Goal: Transaction & Acquisition: Download file/media

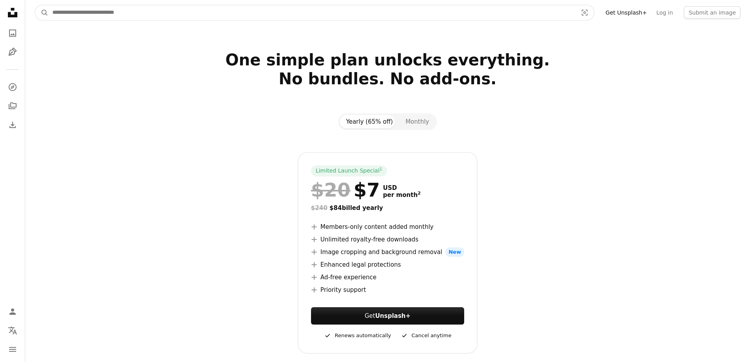
click at [87, 10] on input "Find visuals sitewide" at bounding box center [311, 12] width 527 height 15
type input "**********"
click at [35, 5] on button "A magnifying glass" at bounding box center [41, 12] width 13 height 15
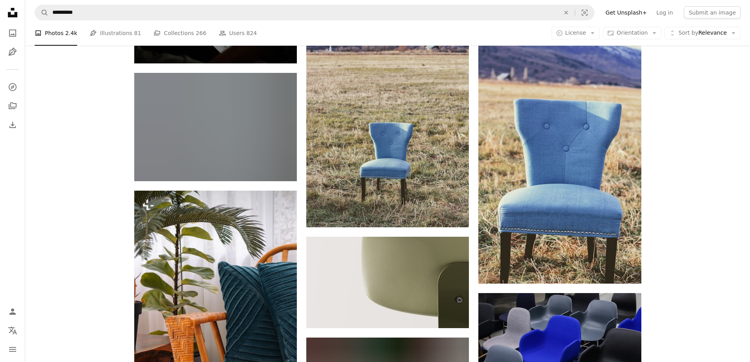
scroll to position [788, 0]
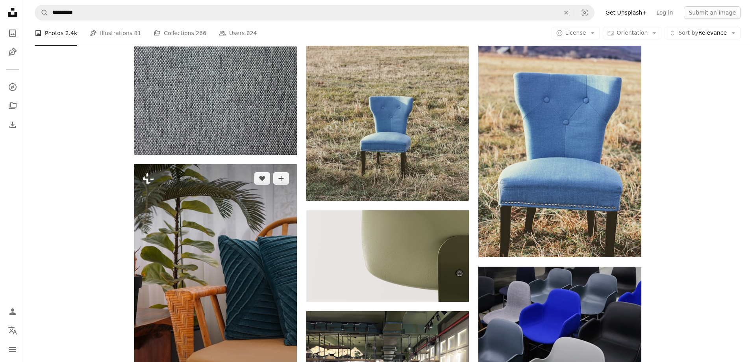
click at [147, 181] on icon at bounding box center [148, 178] width 11 height 11
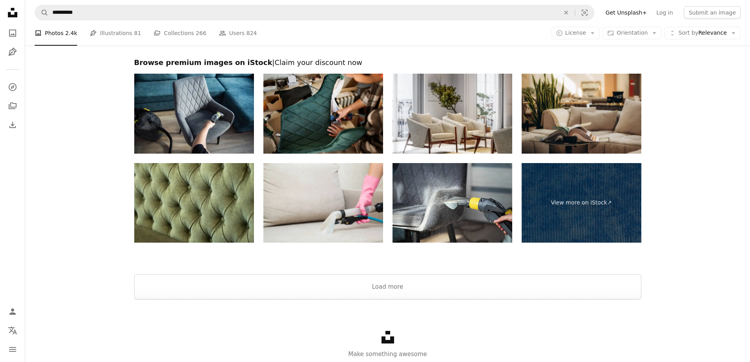
scroll to position [1655, 0]
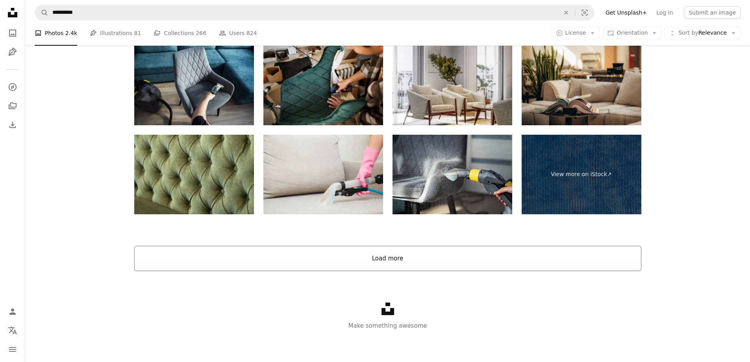
click at [401, 265] on button "Load more" at bounding box center [387, 258] width 507 height 25
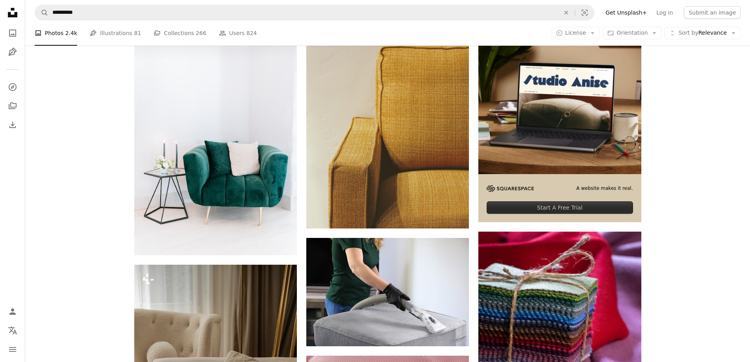
scroll to position [0, 0]
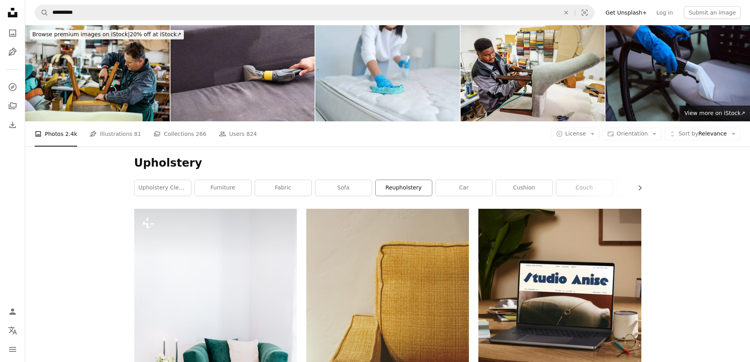
click at [376, 184] on link "reupholstery" at bounding box center [404, 188] width 56 height 16
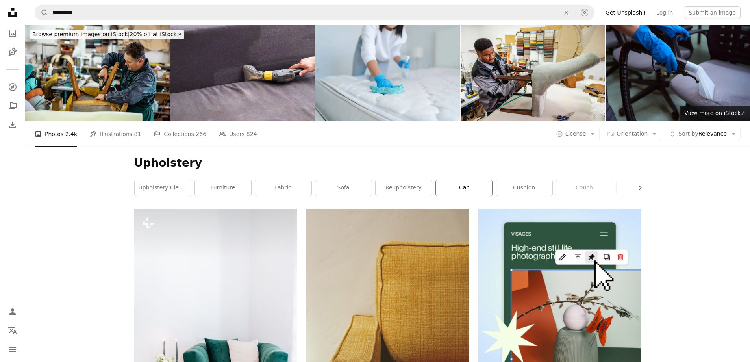
click at [451, 188] on link "car" at bounding box center [464, 188] width 56 height 16
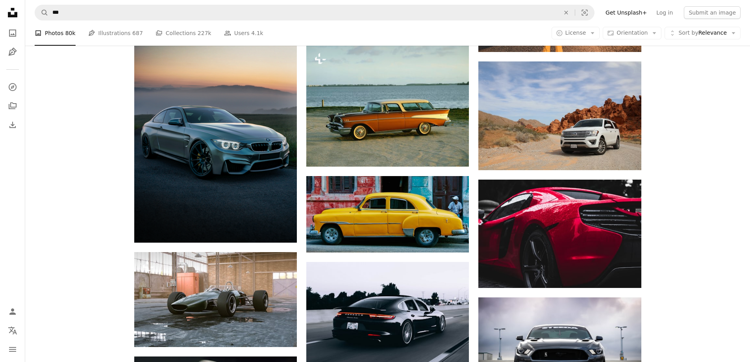
scroll to position [158, 0]
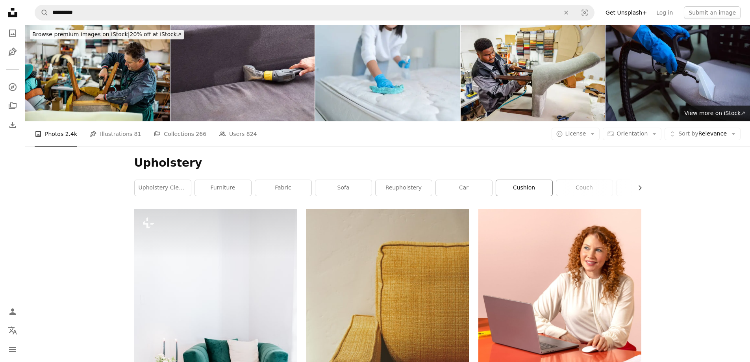
click at [522, 191] on link "cushion" at bounding box center [524, 188] width 56 height 16
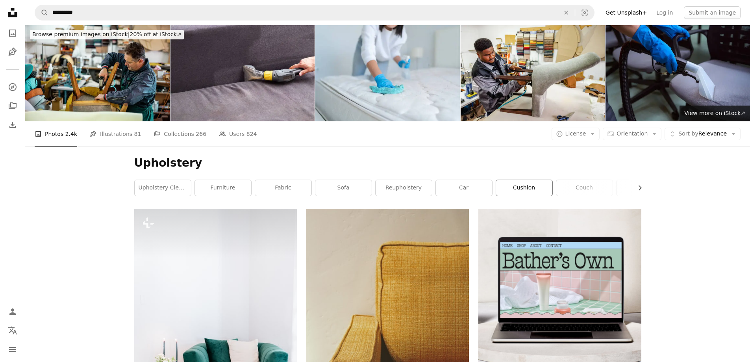
click at [517, 188] on link "cushion" at bounding box center [524, 188] width 56 height 16
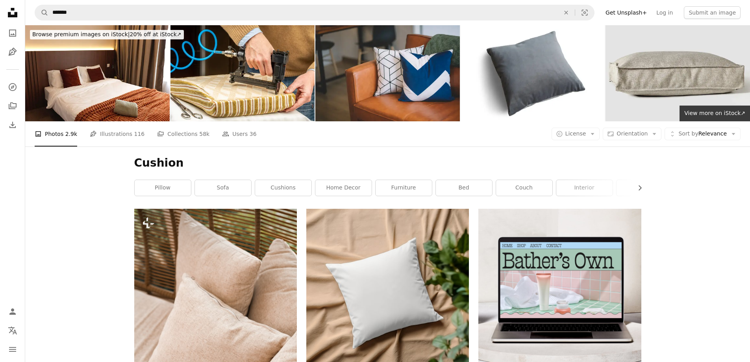
drag, startPoint x: 128, startPoint y: 207, endPoint x: 443, endPoint y: 161, distance: 318.2
click at [443, 161] on h1 "Cushion" at bounding box center [387, 163] width 507 height 14
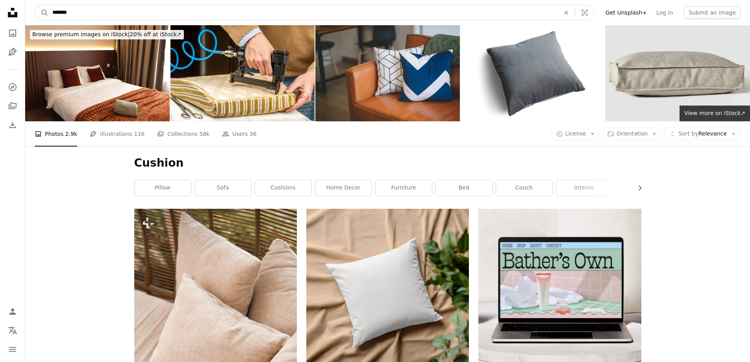
drag, startPoint x: 156, startPoint y: 9, endPoint x: 26, endPoint y: -4, distance: 130.2
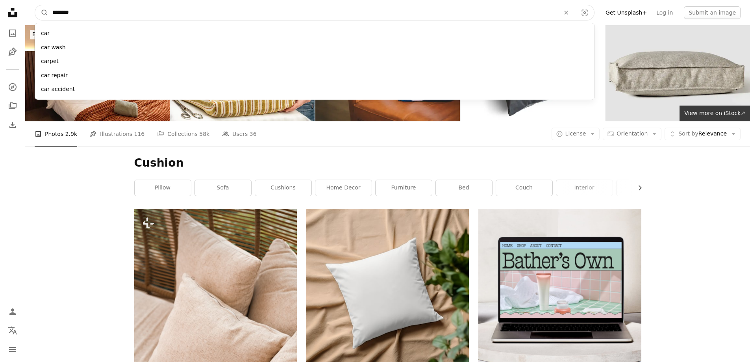
type input "********"
click at [35, 5] on button "A magnifying glass" at bounding box center [41, 12] width 13 height 15
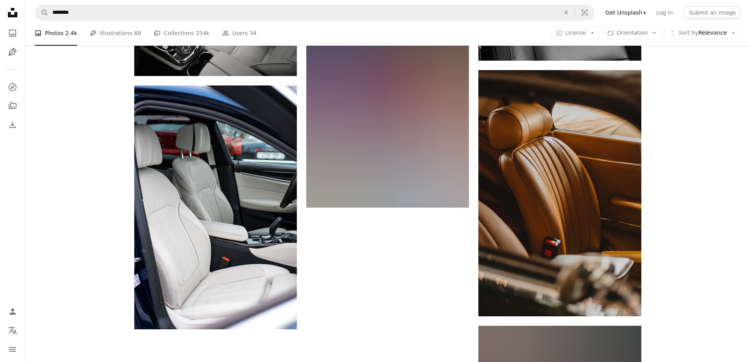
scroll to position [1103, 0]
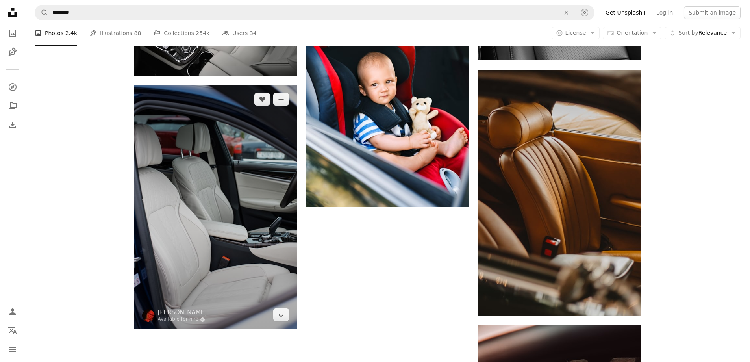
drag, startPoint x: 176, startPoint y: 159, endPoint x: 150, endPoint y: 163, distance: 26.7
click at [150, 163] on img at bounding box center [215, 207] width 163 height 244
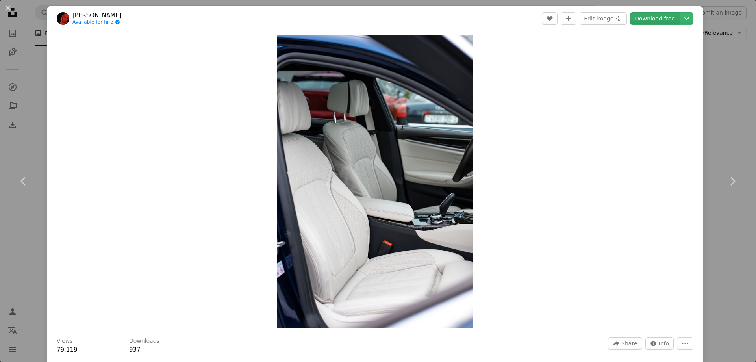
click at [657, 18] on link "Download free" at bounding box center [655, 18] width 50 height 13
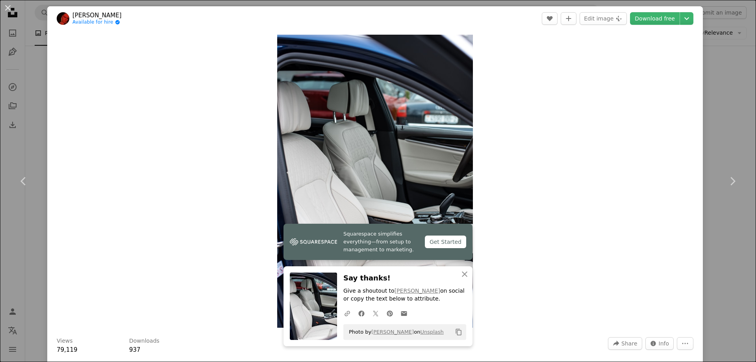
click at [32, 85] on div "An X shape Chevron left Chevron right Squarespace simplifies everything—from se…" at bounding box center [378, 181] width 756 height 362
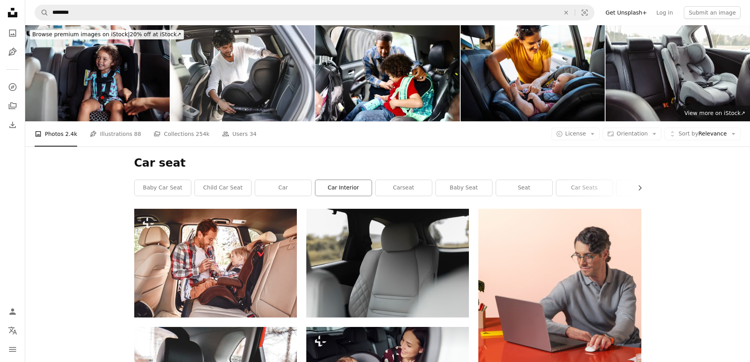
click at [331, 190] on link "car interior" at bounding box center [344, 188] width 56 height 16
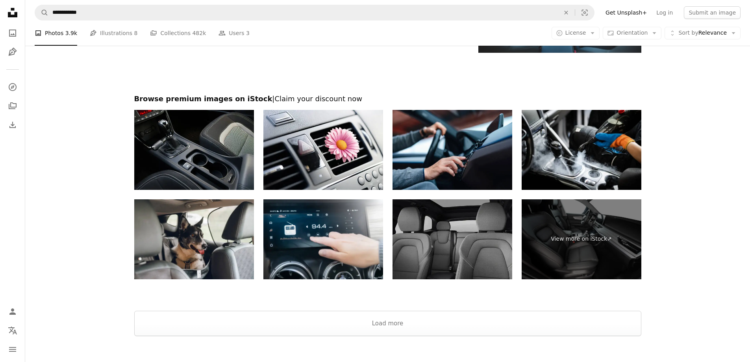
scroll to position [1450, 0]
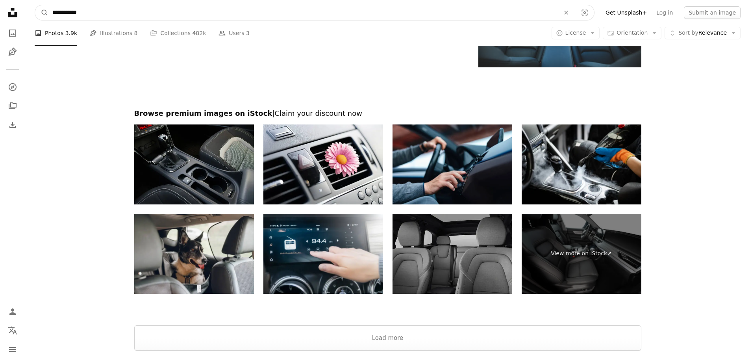
drag, startPoint x: 169, startPoint y: 16, endPoint x: 25, endPoint y: 11, distance: 143.5
click at [25, 11] on nav "**********" at bounding box center [387, 12] width 725 height 25
type input "*******"
click button "A magnifying glass" at bounding box center [41, 12] width 13 height 15
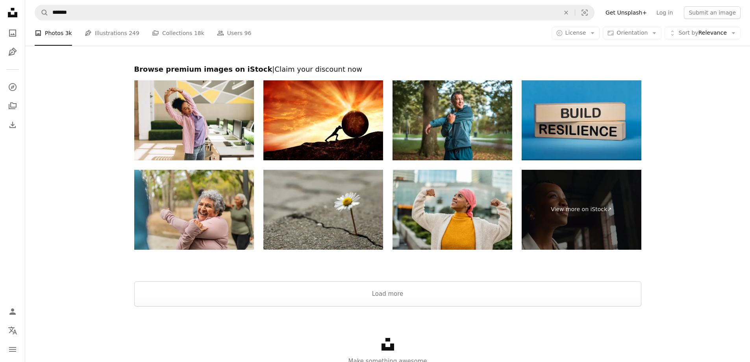
scroll to position [1418, 0]
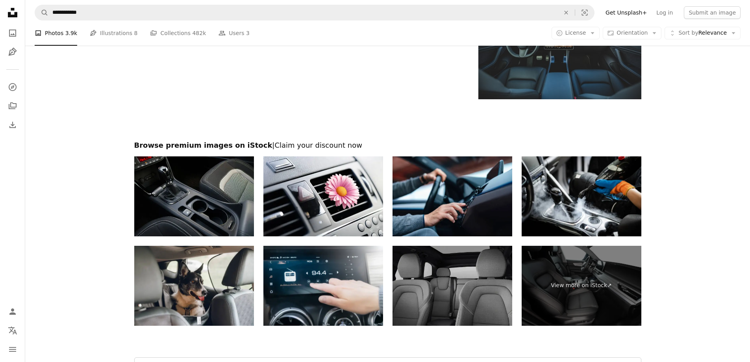
scroll to position [1450, 0]
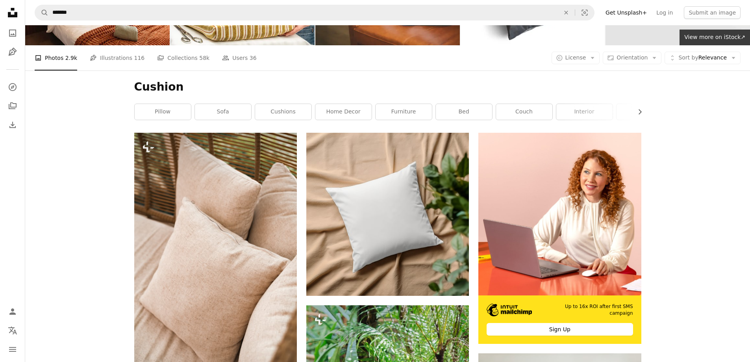
scroll to position [79, 0]
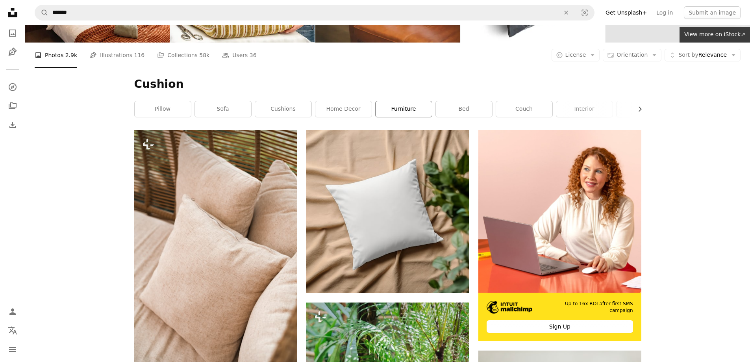
click at [404, 109] on link "furniture" at bounding box center [404, 109] width 56 height 16
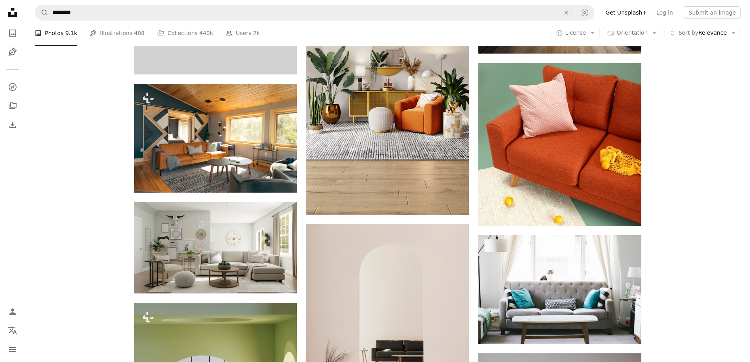
scroll to position [355, 0]
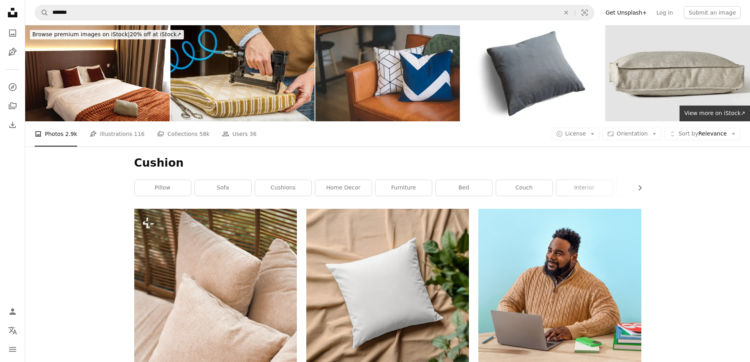
click at [252, 69] on img at bounding box center [243, 73] width 145 height 96
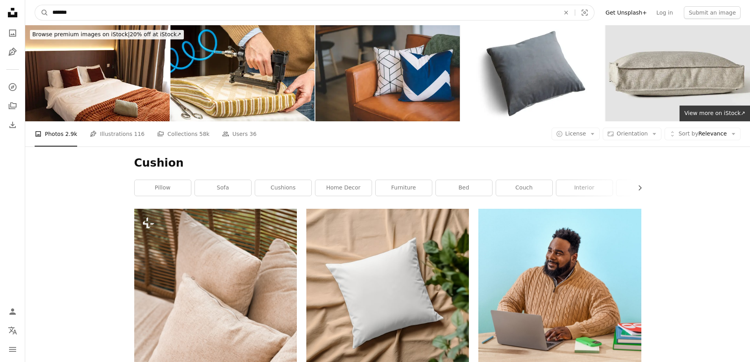
drag, startPoint x: 45, startPoint y: 11, endPoint x: 0, endPoint y: 15, distance: 44.7
type input "**********"
click button "A magnifying glass" at bounding box center [41, 12] width 13 height 15
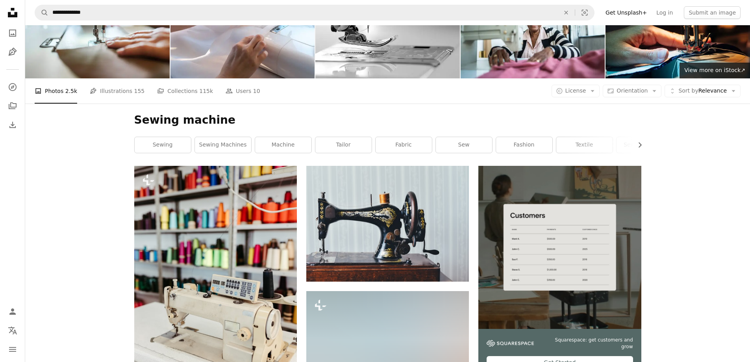
scroll to position [39, 0]
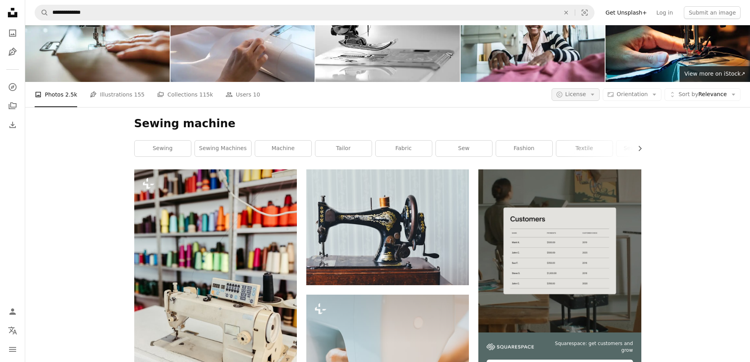
click at [576, 94] on span "License" at bounding box center [576, 94] width 21 height 6
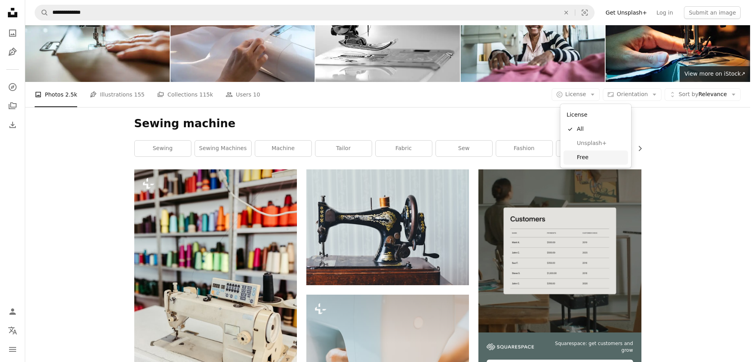
click at [579, 154] on span "Free" at bounding box center [601, 158] width 48 height 8
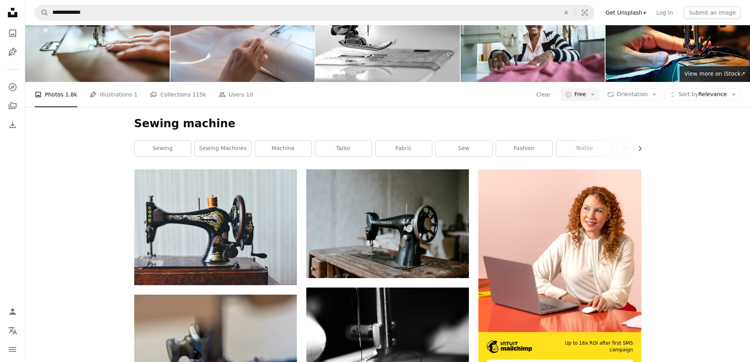
scroll to position [670, 0]
click at [412, 156] on link "fabric" at bounding box center [404, 149] width 56 height 16
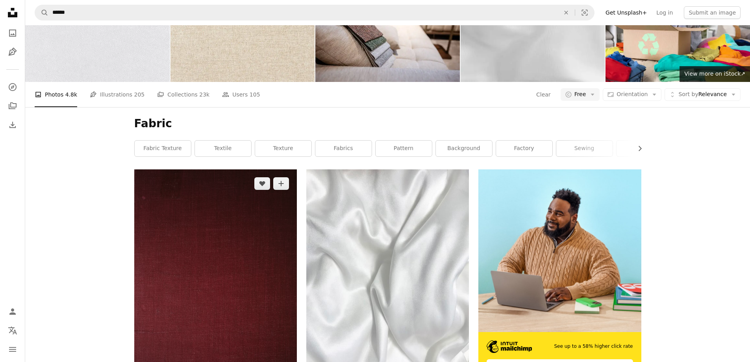
scroll to position [1768, 0]
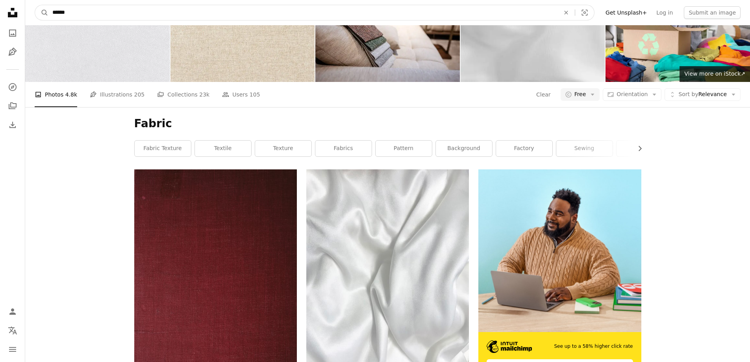
click at [209, 19] on input "******" at bounding box center [302, 12] width 509 height 15
type input "**********"
click at [35, 5] on button "A magnifying glass" at bounding box center [41, 12] width 13 height 15
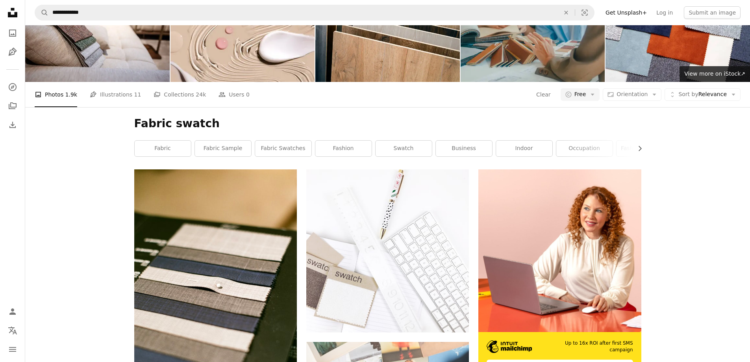
scroll to position [197, 0]
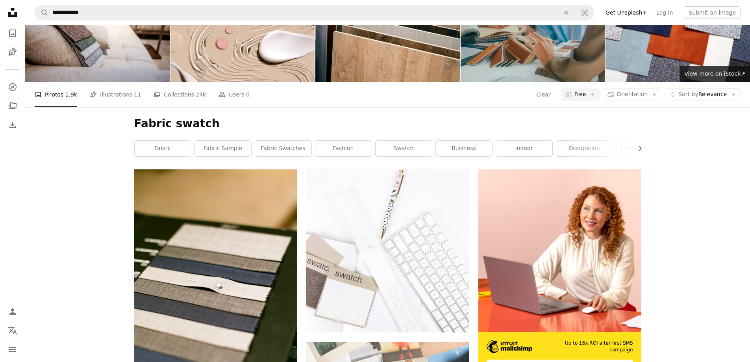
scroll to position [562, 0]
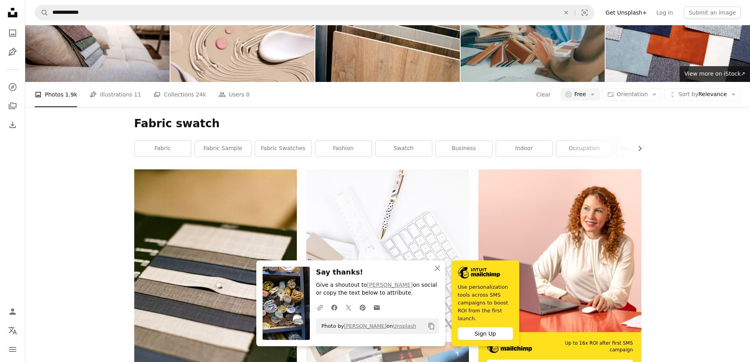
scroll to position [0, 0]
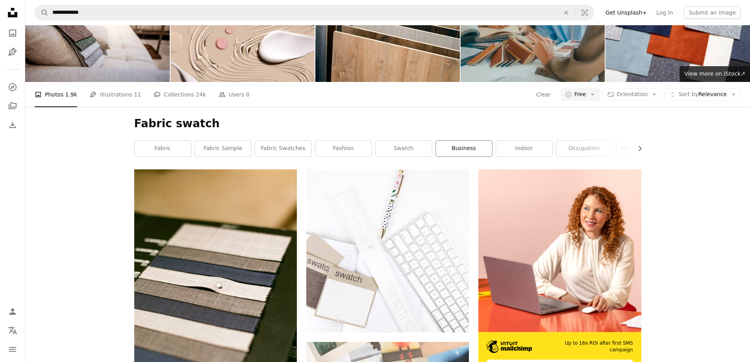
click at [475, 156] on link "business" at bounding box center [464, 149] width 56 height 16
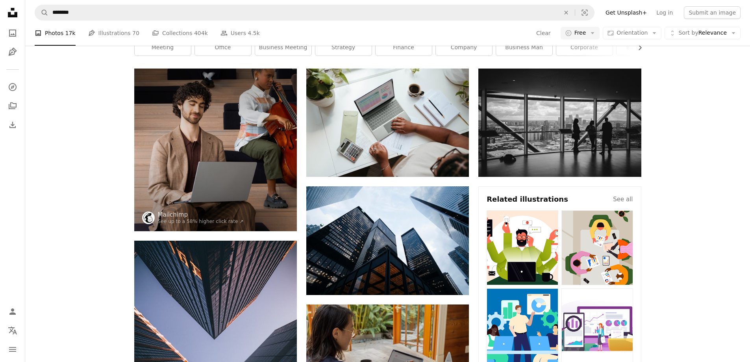
scroll to position [236, 0]
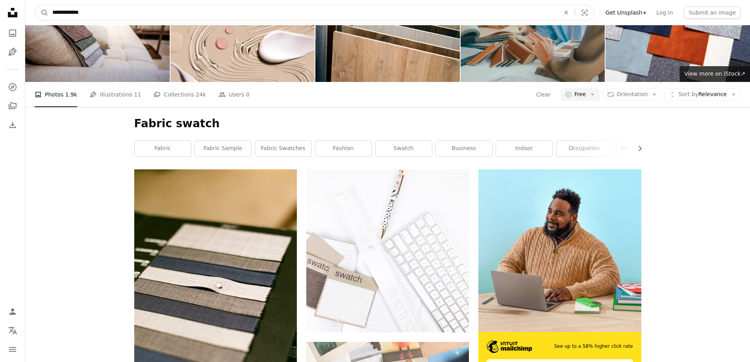
drag, startPoint x: 106, startPoint y: 17, endPoint x: 18, endPoint y: 18, distance: 88.3
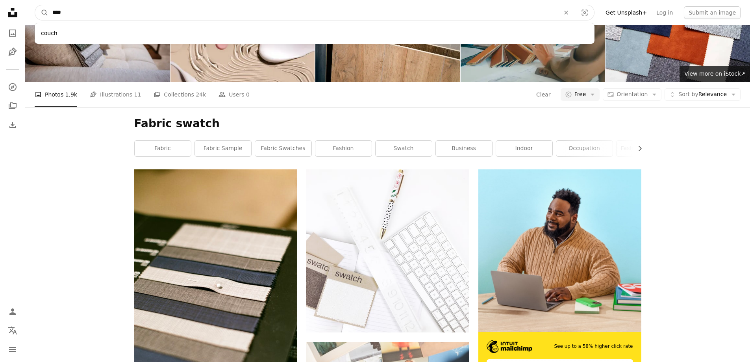
type input "*****"
click button "A magnifying glass" at bounding box center [41, 12] width 13 height 15
